Goal: Information Seeking & Learning: Find specific fact

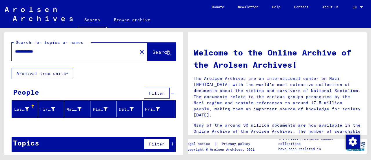
scroll to position [2, 0]
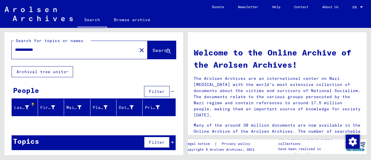
drag, startPoint x: 74, startPoint y: 55, endPoint x: 1, endPoint y: 51, distance: 73.6
click at [1, 51] on div "**********" at bounding box center [92, 91] width 185 height 127
click at [138, 50] on mat-icon "close" at bounding box center [141, 50] width 7 height 7
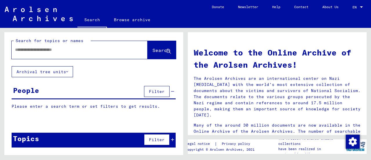
click at [81, 47] on input "text" at bounding box center [72, 50] width 115 height 6
type input "*******"
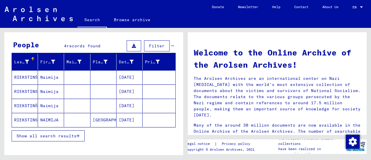
scroll to position [50, 0]
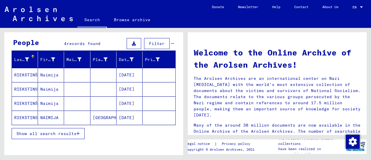
click at [60, 132] on span "Show all search results" at bounding box center [47, 133] width 60 height 5
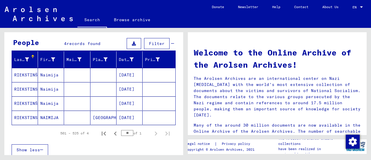
click at [52, 74] on mat-cell "Naimija" at bounding box center [51, 75] width 26 height 14
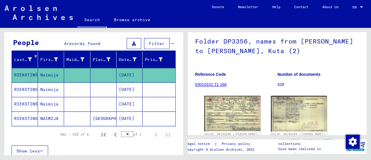
scroll to position [45, 0]
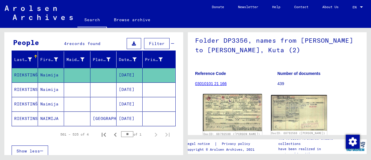
click at [233, 106] on img at bounding box center [232, 112] width 59 height 37
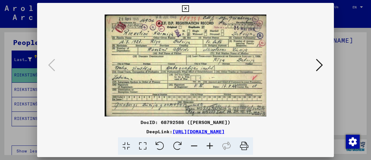
click at [25, 135] on div at bounding box center [185, 80] width 371 height 160
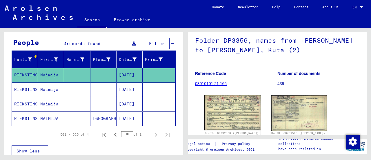
click at [24, 116] on mat-cell "RIEKSTINS" at bounding box center [25, 118] width 26 height 14
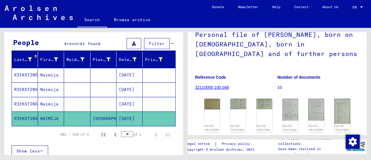
scroll to position [51, 0]
